Goal: Task Accomplishment & Management: Use online tool/utility

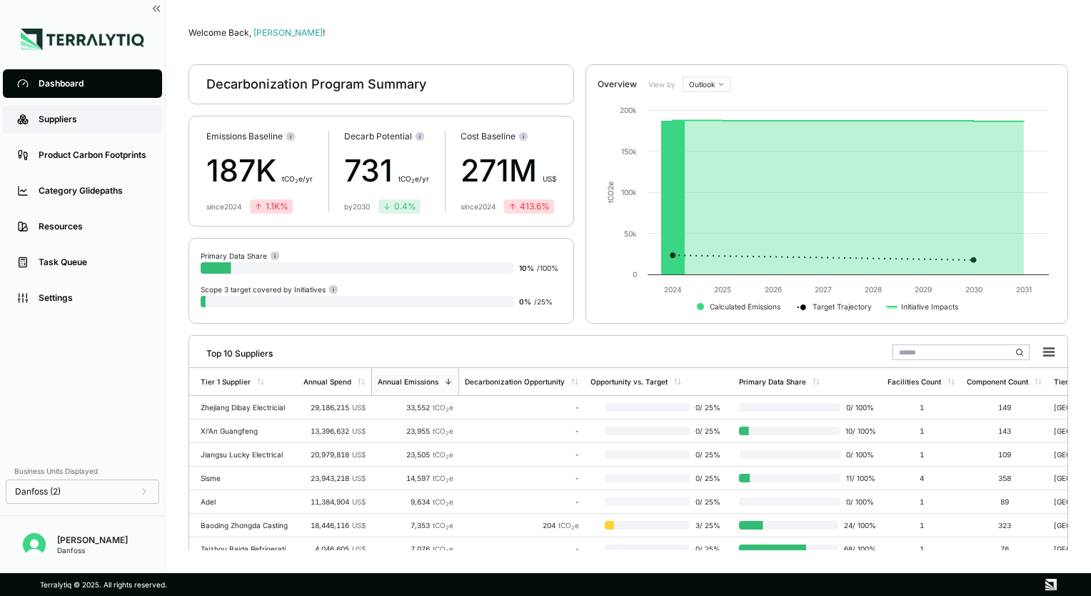
click at [60, 122] on div "Suppliers" at bounding box center [93, 119] width 109 height 11
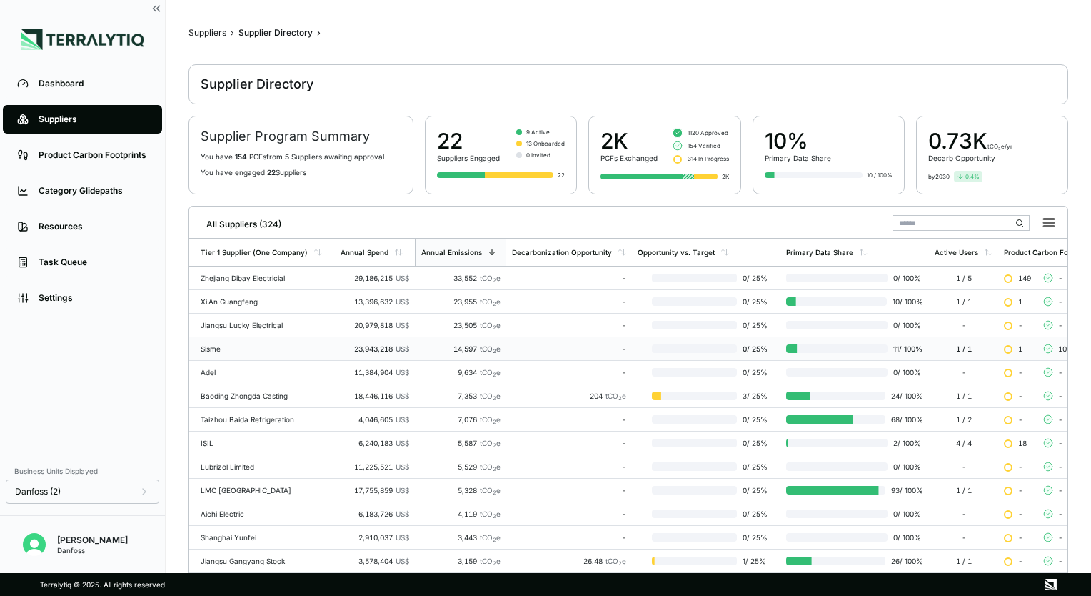
click at [235, 347] on div "Sisme" at bounding box center [265, 348] width 129 height 9
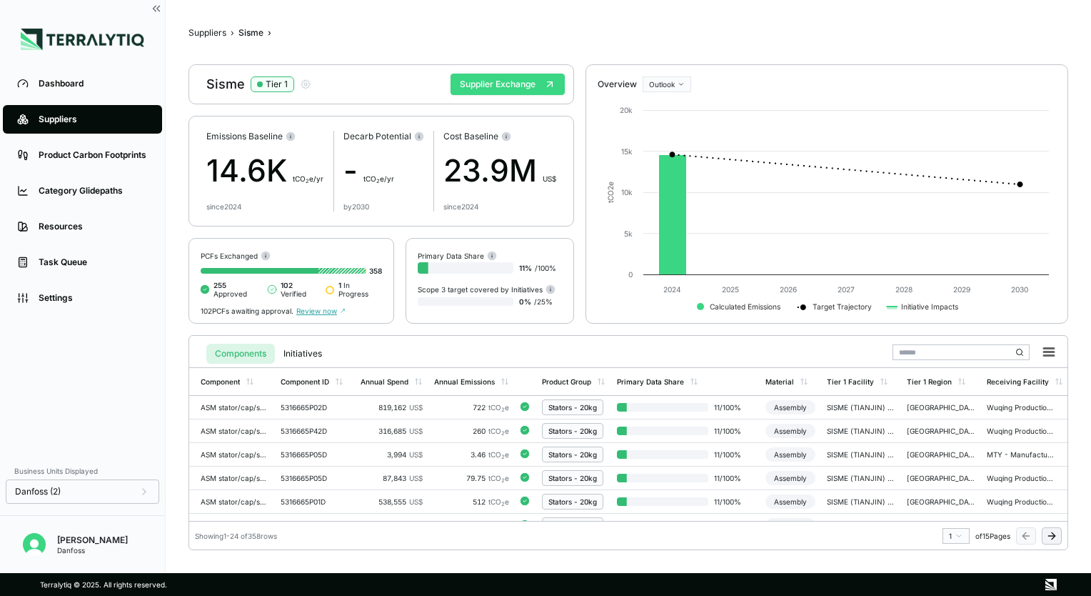
click at [490, 84] on button "Supplier Exchange" at bounding box center [508, 84] width 114 height 21
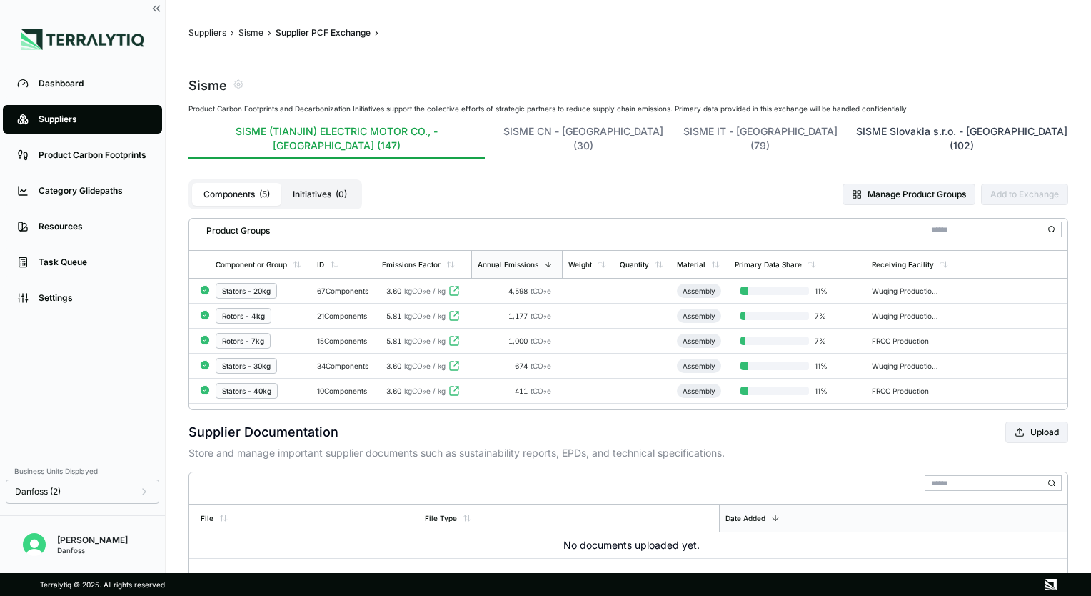
click at [856, 136] on button "SISME Slovakia s.r.o. - [GEOGRAPHIC_DATA] (102)" at bounding box center [962, 141] width 212 height 34
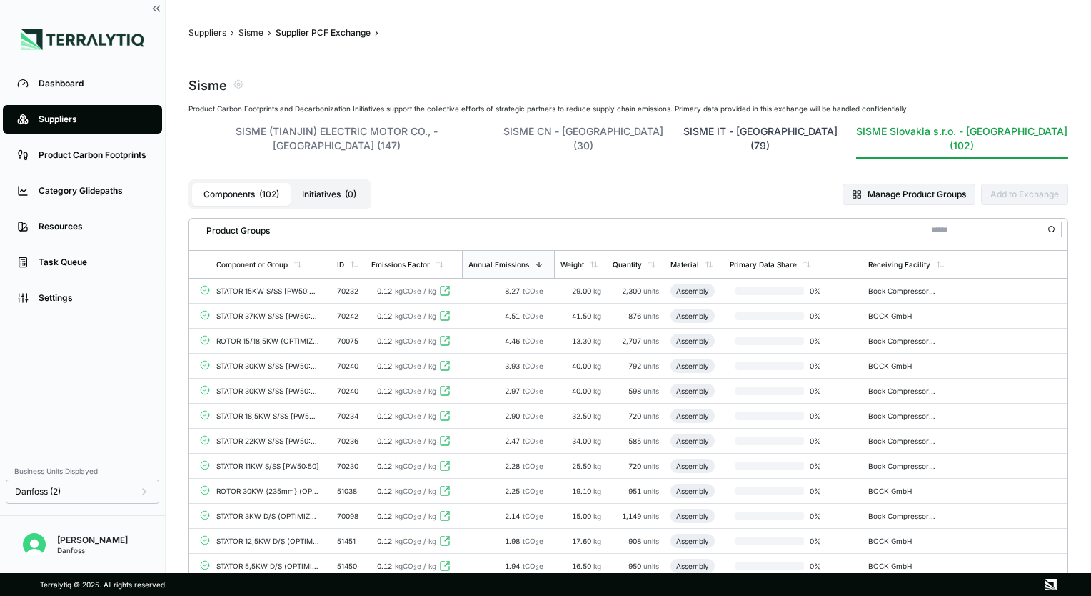
click at [682, 129] on button "SISME IT - [GEOGRAPHIC_DATA] (79)" at bounding box center [760, 141] width 157 height 34
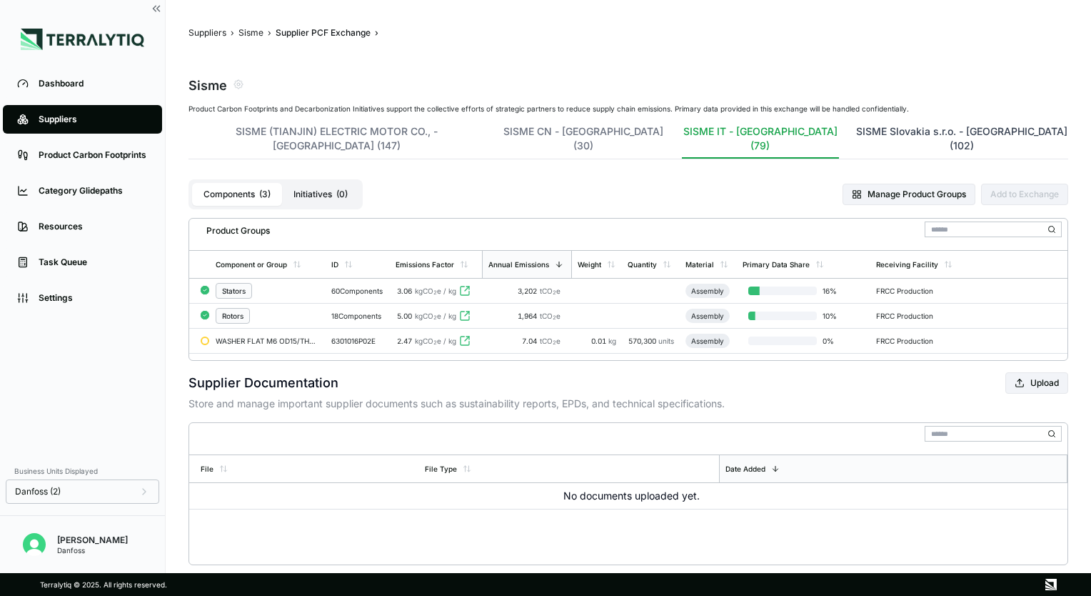
click at [856, 130] on button "SISME Slovakia s.r.o. - [GEOGRAPHIC_DATA] (102)" at bounding box center [962, 141] width 212 height 34
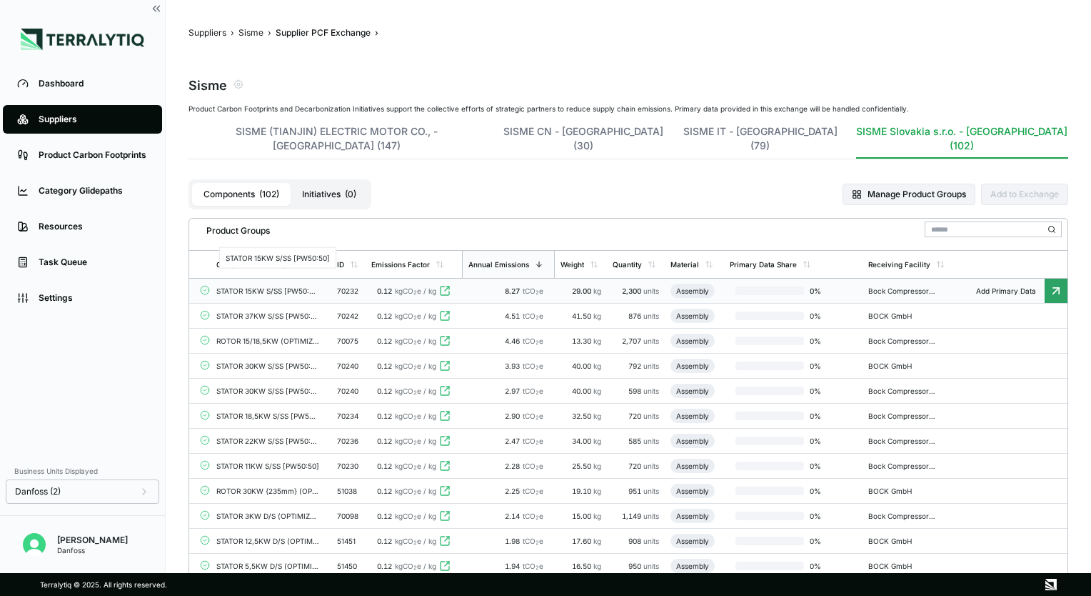
click at [296, 286] on div "STATOR 15KW S/SS [PW50:50]" at bounding box center [267, 290] width 103 height 9
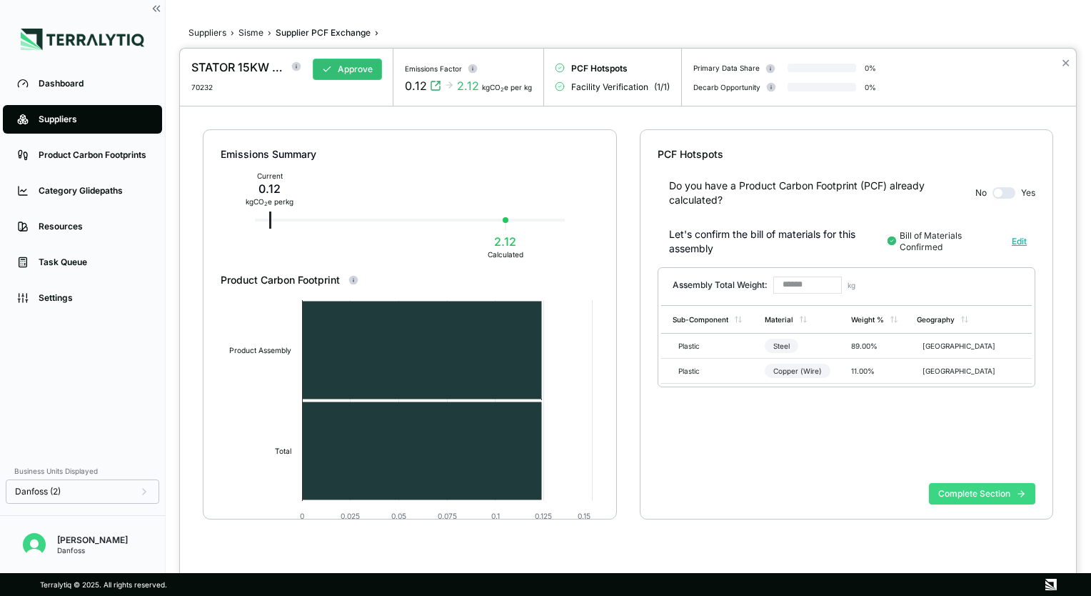
click at [955, 491] on button "Complete Section" at bounding box center [982, 493] width 106 height 21
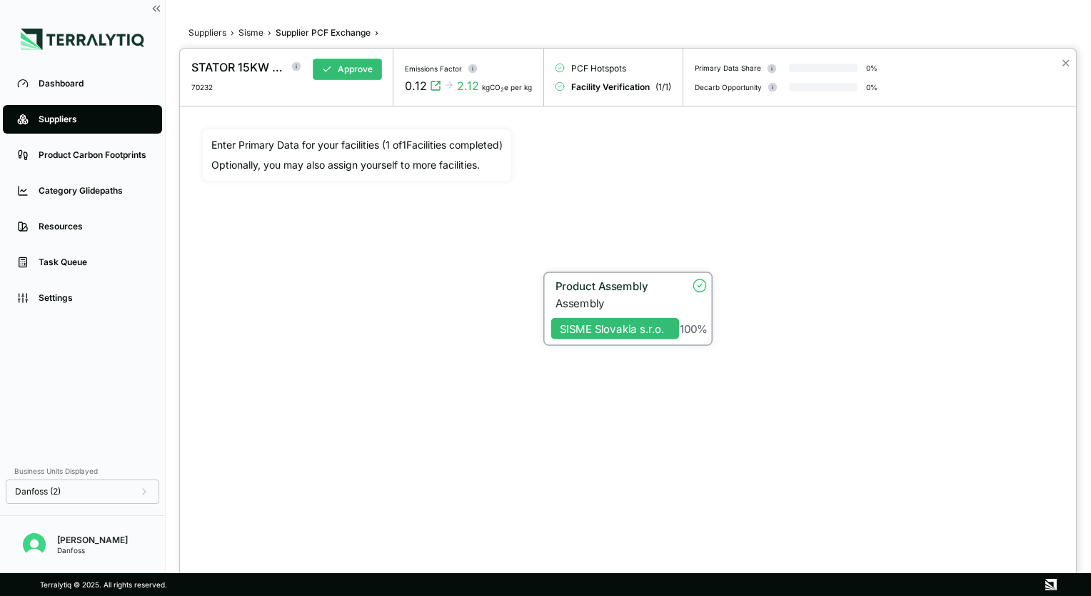
click at [653, 298] on div "Assembly" at bounding box center [618, 302] width 124 height 13
drag, startPoint x: 653, startPoint y: 298, endPoint x: 629, endPoint y: 287, distance: 25.9
click at [629, 287] on div "Product Assembly" at bounding box center [614, 284] width 116 height 13
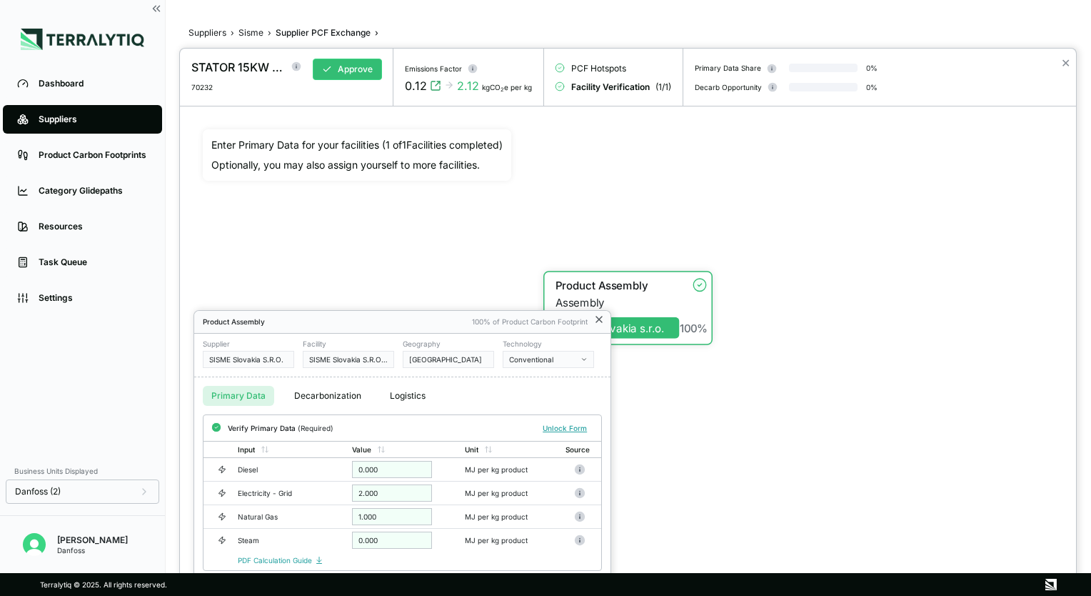
click at [599, 319] on icon at bounding box center [599, 319] width 6 height 6
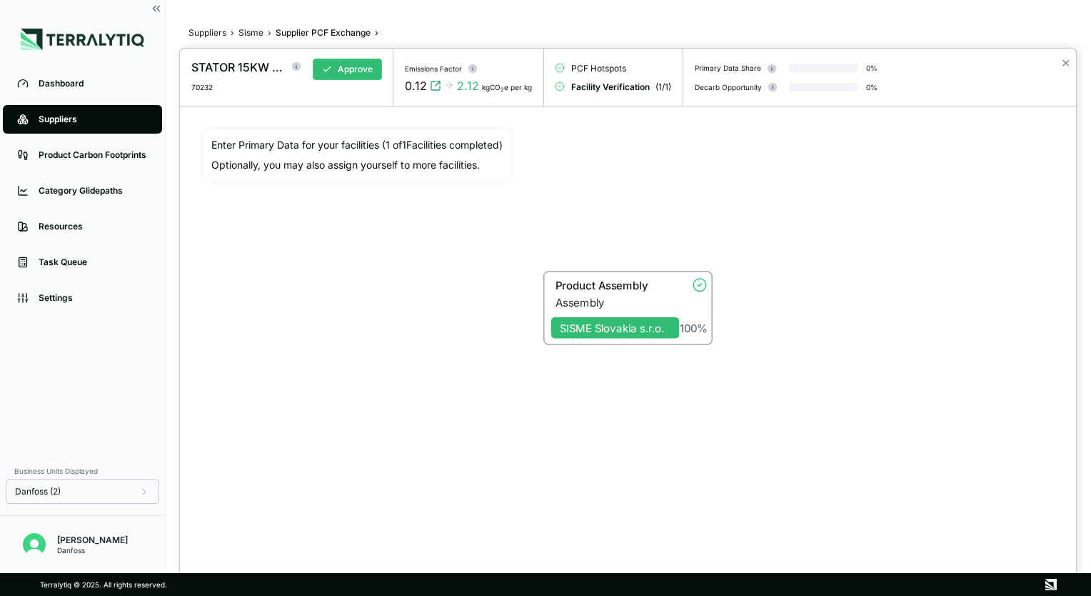
click at [637, 467] on div "Product Assembly Assembly SISME Slovakia s.r.o. 100 %" at bounding box center [628, 308] width 851 height 359
click at [610, 284] on div "Product Assembly" at bounding box center [614, 284] width 116 height 13
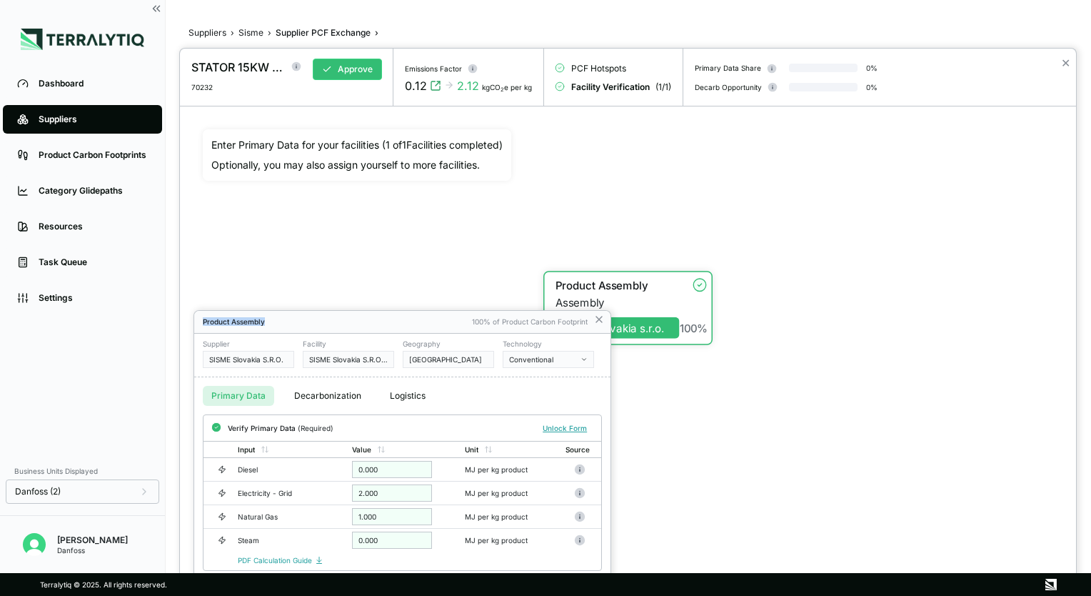
drag, startPoint x: 402, startPoint y: 321, endPoint x: 445, endPoint y: 187, distance: 140.9
click at [445, 595] on div "STATOR 15KW S/SS [PW50:50] 70232 Approve Emissions Factor 0.12 2.12 kgCO 2 e pe…" at bounding box center [545, 596] width 1091 height 0
click at [351, 367] on div "Supplier SISME [GEOGRAPHIC_DATA] S.R.O. Facility SISME Slovakia S.R.O. - [GEOGR…" at bounding box center [402, 356] width 416 height 44
click at [329, 399] on button "Decarbonization" at bounding box center [328, 396] width 84 height 20
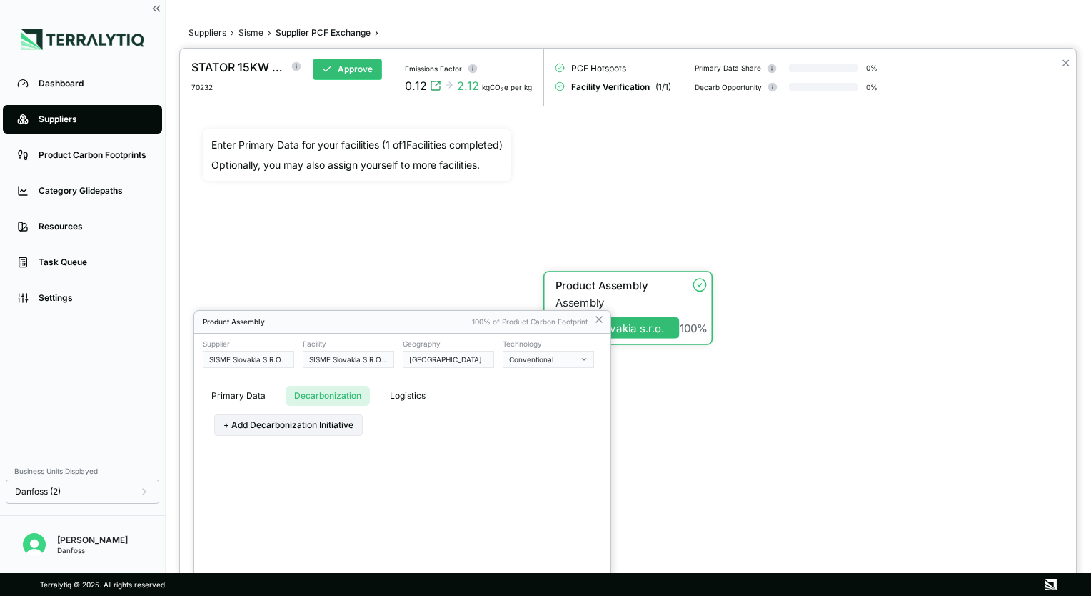
click at [229, 401] on button "Primary Data" at bounding box center [238, 396] width 71 height 20
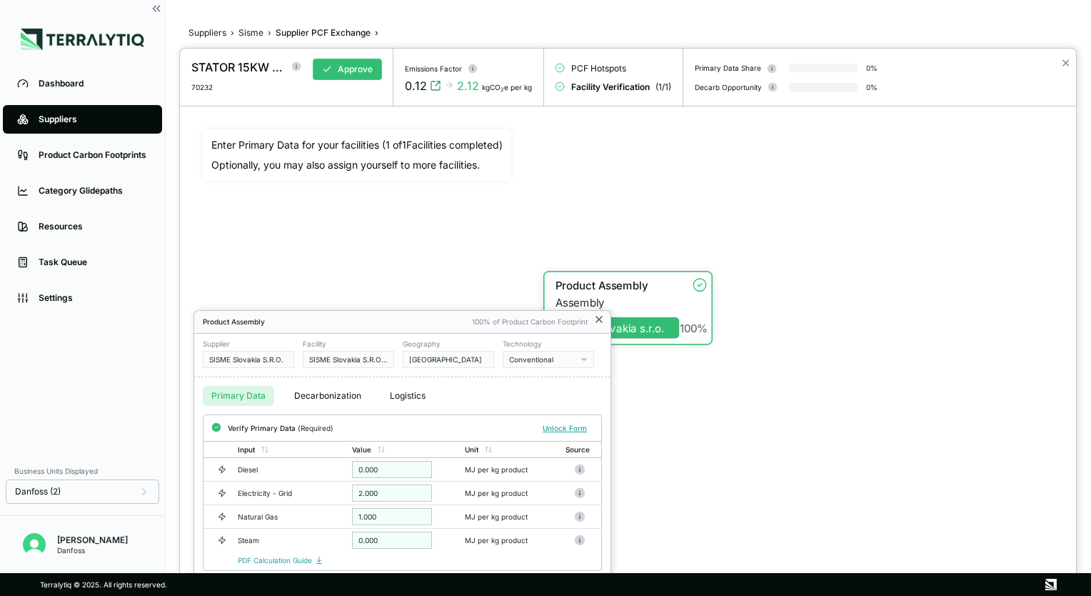
click at [600, 322] on icon at bounding box center [599, 319] width 11 height 11
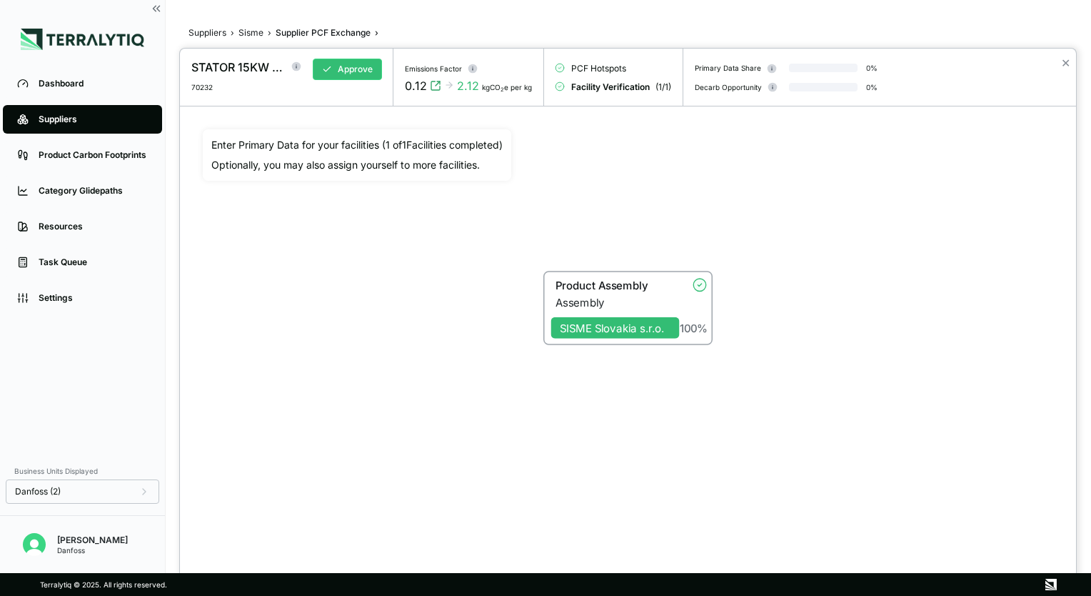
click at [254, 31] on div at bounding box center [545, 298] width 1091 height 596
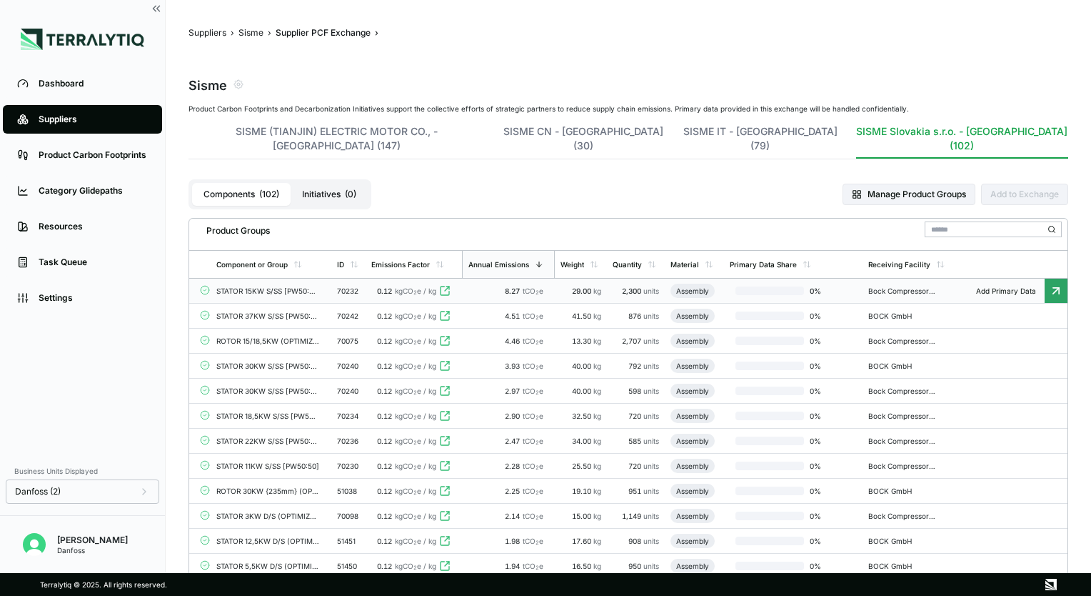
click at [446, 285] on icon at bounding box center [444, 290] width 11 height 11
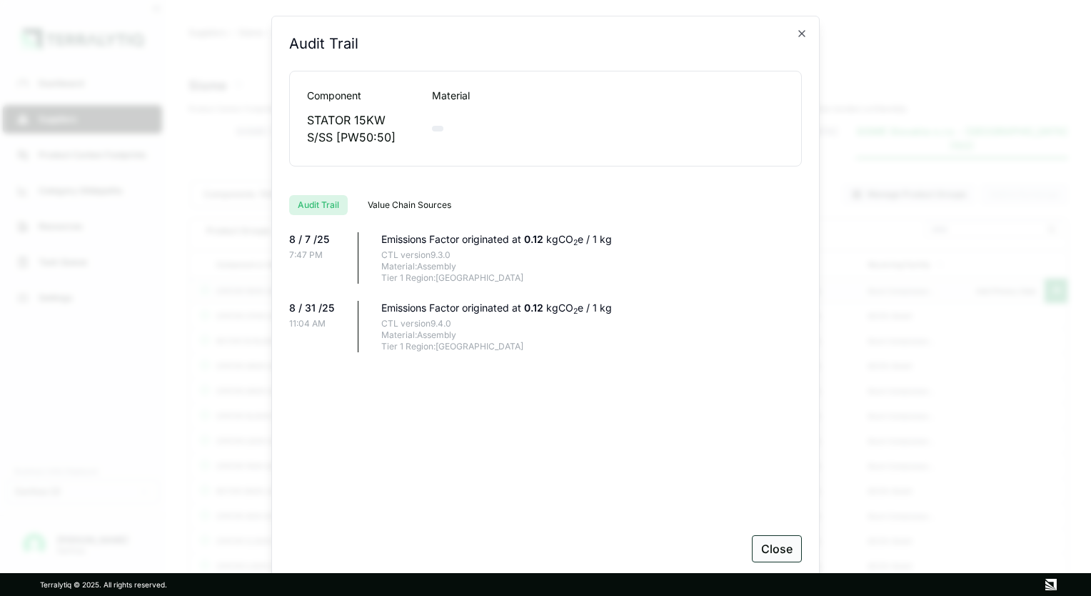
click at [782, 547] on button "Close" at bounding box center [777, 548] width 50 height 27
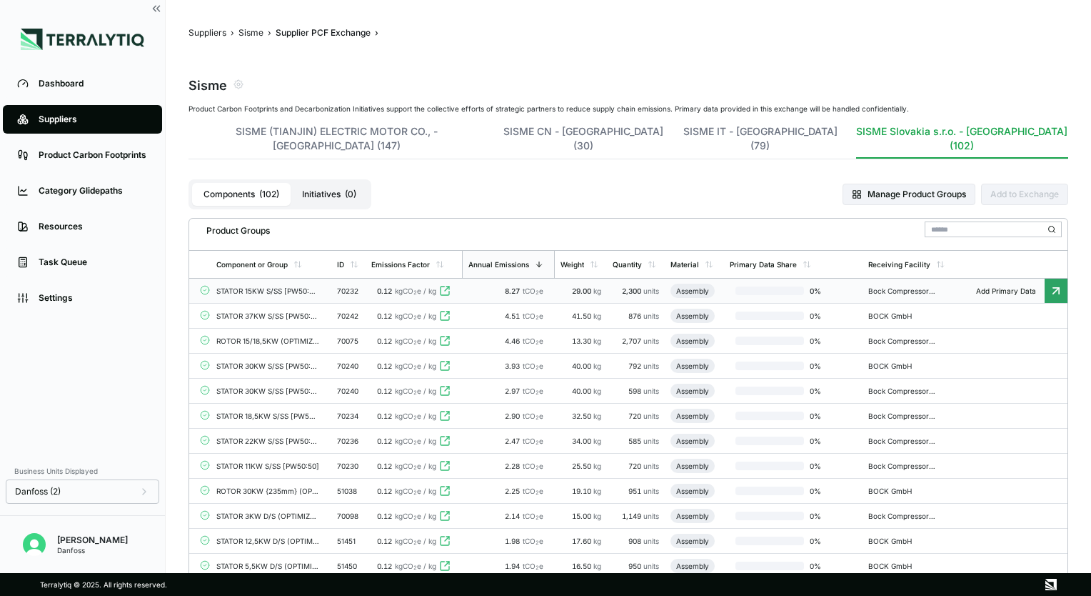
click at [449, 285] on icon at bounding box center [444, 290] width 11 height 11
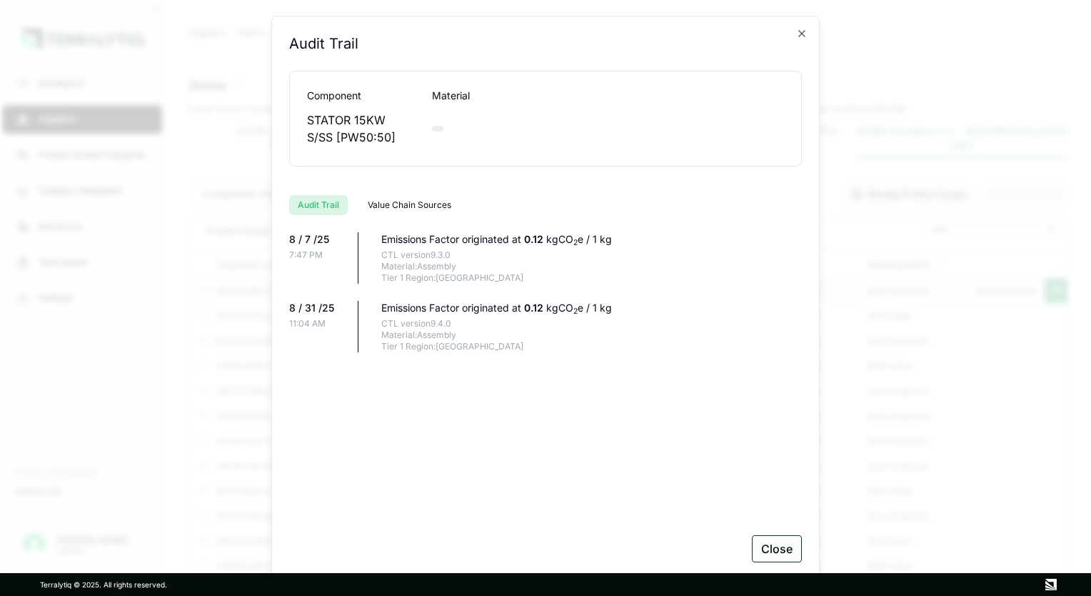
click at [782, 551] on button "Close" at bounding box center [777, 548] width 50 height 27
